Goal: Information Seeking & Learning: Learn about a topic

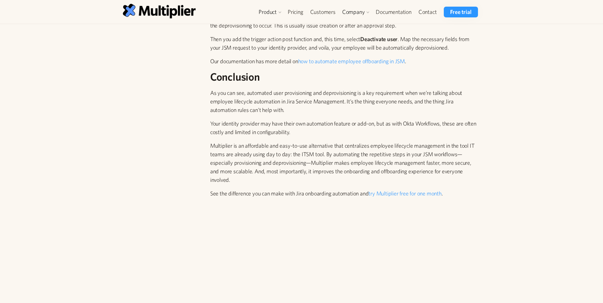
scroll to position [1401, 0]
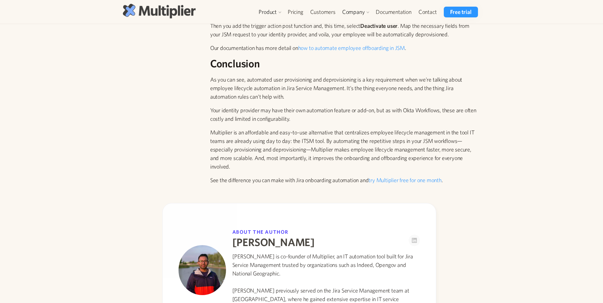
click at [165, 15] on img at bounding box center [159, 11] width 73 height 14
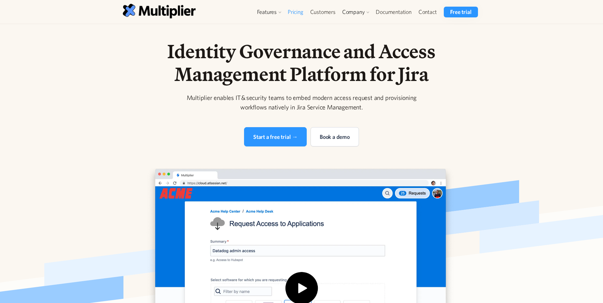
click at [301, 8] on link "Pricing" at bounding box center [295, 12] width 22 height 11
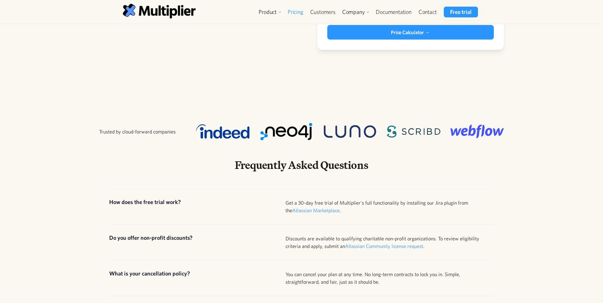
scroll to position [239, 0]
